Goal: Information Seeking & Learning: Learn about a topic

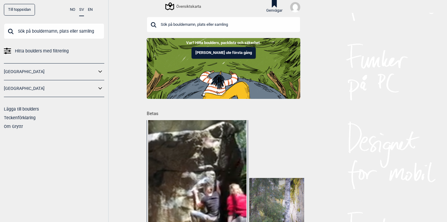
click at [54, 32] on input "text" at bounding box center [54, 31] width 100 height 16
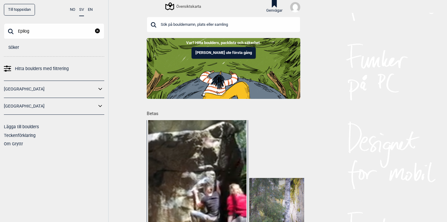
type input "Epilog"
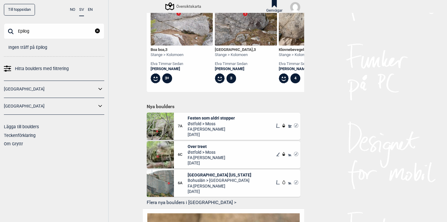
scroll to position [310, 0]
click at [101, 106] on icon at bounding box center [100, 106] width 4 height 2
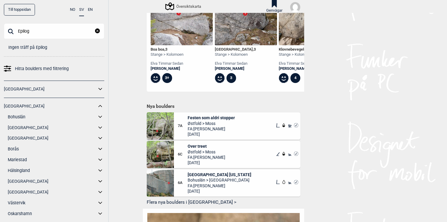
click at [101, 126] on icon at bounding box center [101, 127] width 8 height 9
click at [19, 180] on link "Tjörn" at bounding box center [58, 180] width 93 height 9
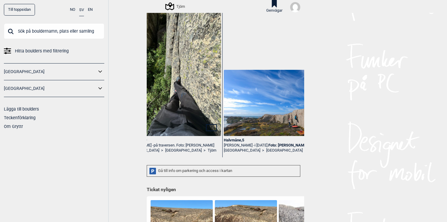
scroll to position [0, 30]
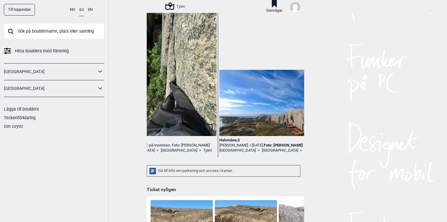
click at [271, 107] on img at bounding box center [269, 103] width 98 height 66
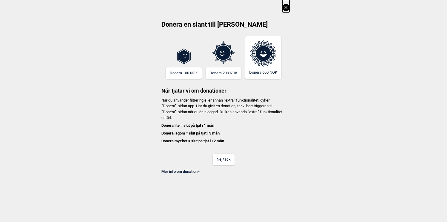
click at [222, 160] on button "Nej tack" at bounding box center [224, 159] width 22 height 12
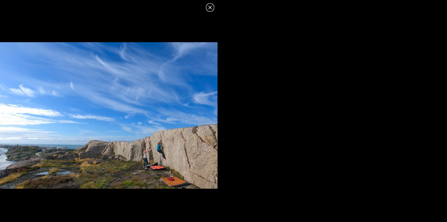
click at [210, 7] on icon at bounding box center [210, 7] width 7 height 7
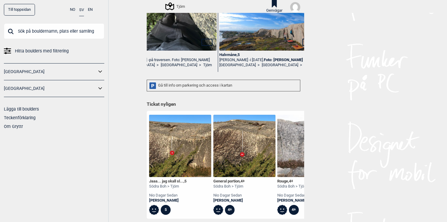
scroll to position [0, 0]
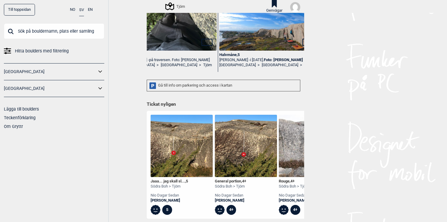
click at [173, 181] on div "Jaaa... jag skall sl... , 5" at bounding box center [169, 181] width 37 height 5
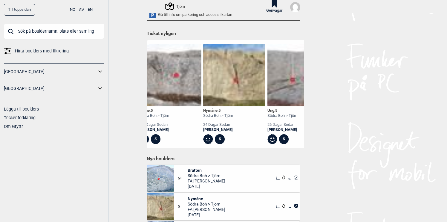
scroll to position [0, 203]
click at [241, 89] on img at bounding box center [235, 75] width 62 height 62
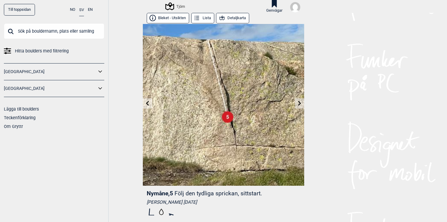
click at [300, 105] on icon at bounding box center [299, 103] width 3 height 5
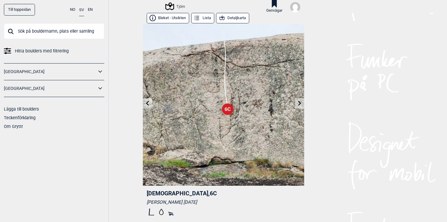
click at [150, 102] on icon at bounding box center [147, 103] width 5 height 5
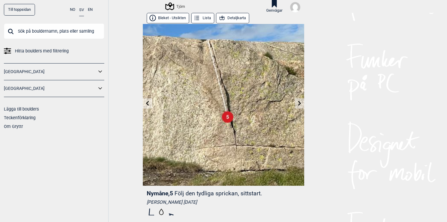
click at [147, 103] on icon at bounding box center [147, 103] width 3 height 5
